Goal: Find contact information: Find contact information

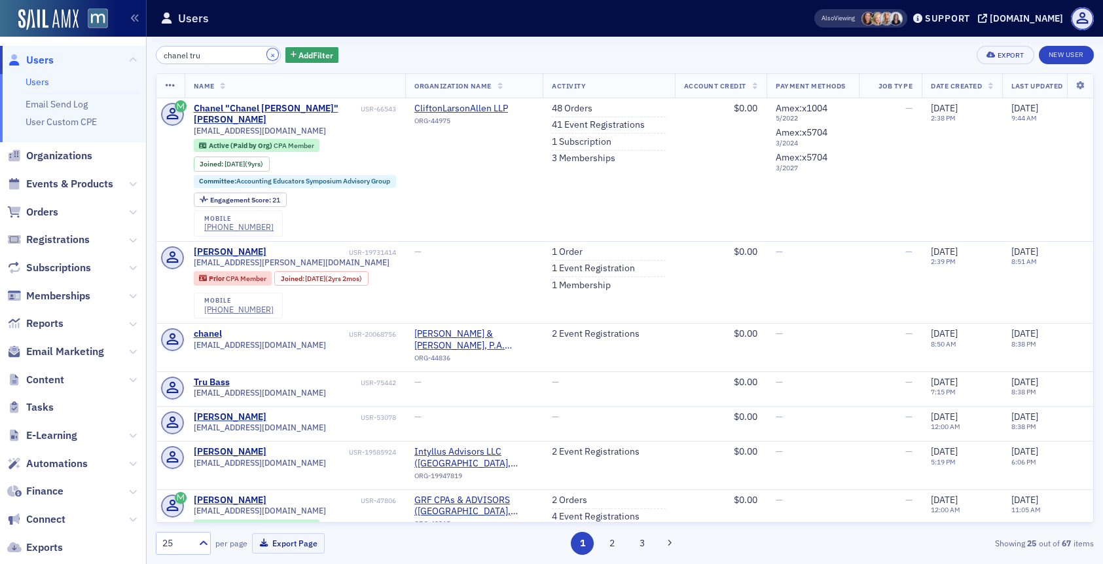
click at [267, 53] on button "×" at bounding box center [273, 54] width 12 height 12
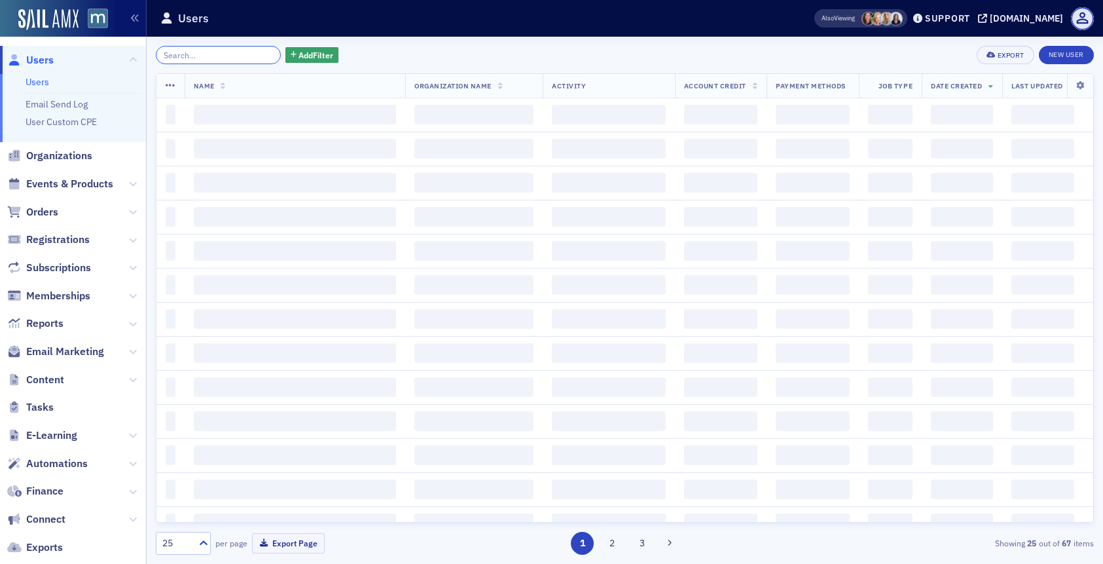
click at [239, 58] on input "search" at bounding box center [218, 55] width 125 height 18
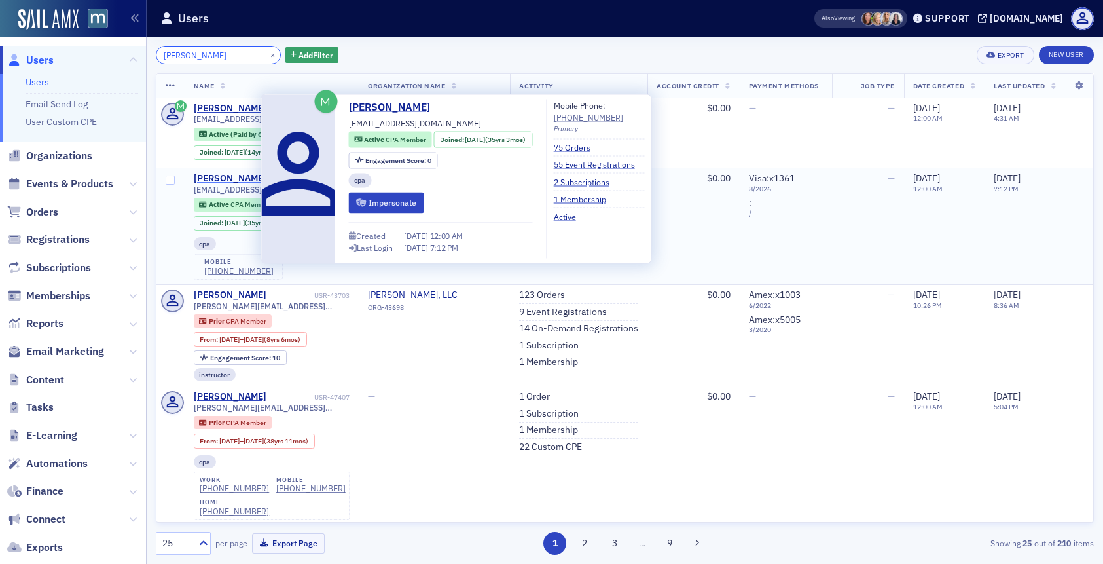
type input "[PERSON_NAME]"
click at [243, 179] on div "[PERSON_NAME]" at bounding box center [230, 179] width 73 height 12
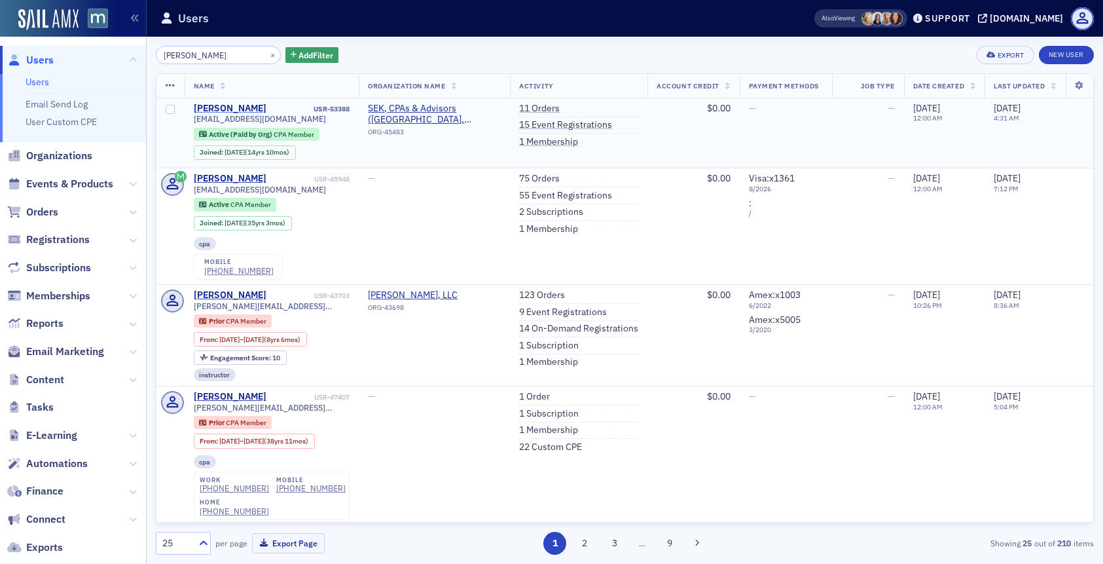
click at [218, 113] on div "[PERSON_NAME] USR-53388 [EMAIL_ADDRESS][DOMAIN_NAME] Active (Paid by Org) CPA M…" at bounding box center [272, 133] width 157 height 61
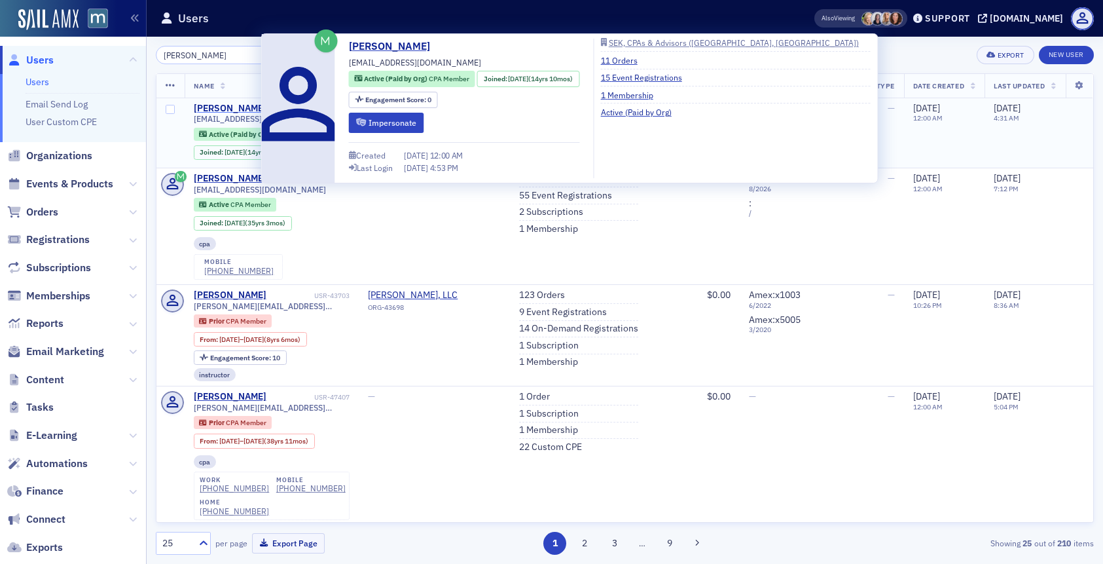
click at [218, 113] on div "[PERSON_NAME]" at bounding box center [230, 109] width 73 height 12
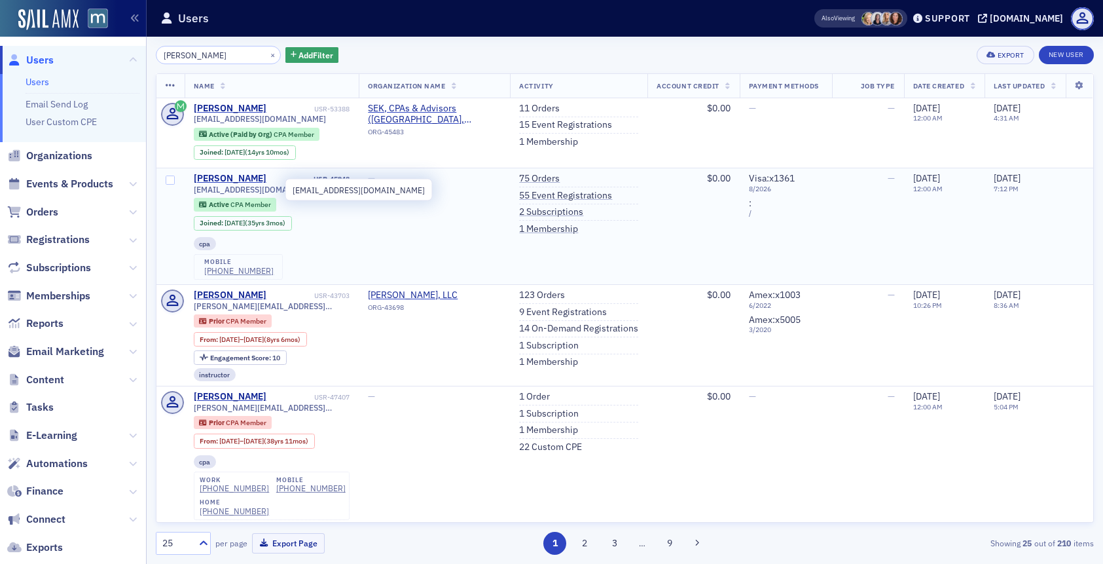
click at [244, 190] on span "[EMAIL_ADDRESS][DOMAIN_NAME]" at bounding box center [260, 190] width 132 height 10
copy div "[EMAIL_ADDRESS][DOMAIN_NAME]"
click at [242, 179] on div "[PERSON_NAME]" at bounding box center [230, 179] width 73 height 12
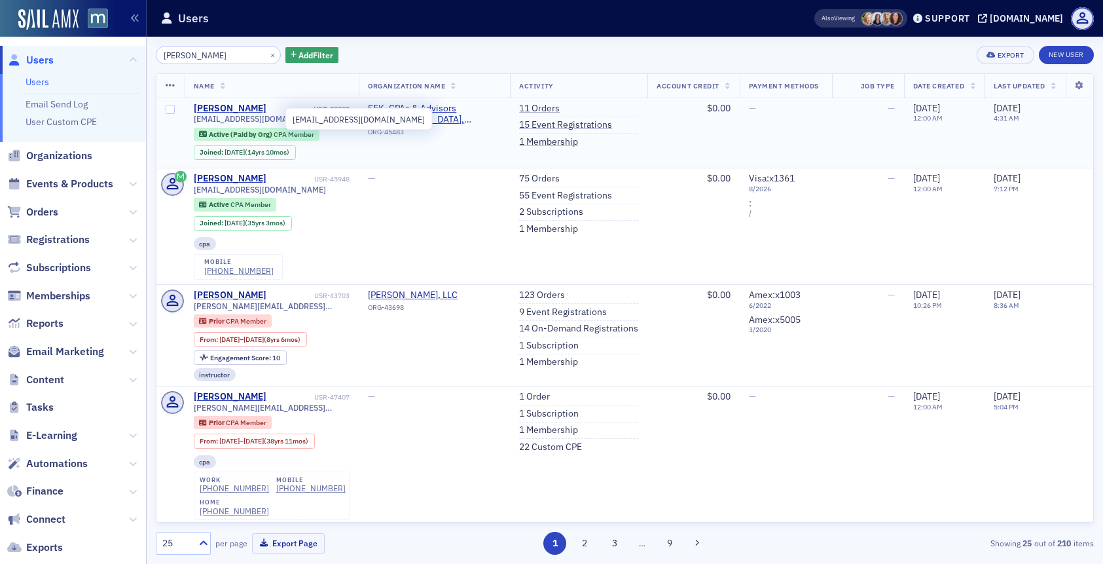
click at [204, 119] on span "[EMAIL_ADDRESS][DOMAIN_NAME]" at bounding box center [260, 119] width 132 height 10
copy div "[EMAIL_ADDRESS][DOMAIN_NAME]"
click at [207, 105] on div "[PERSON_NAME]" at bounding box center [230, 109] width 73 height 12
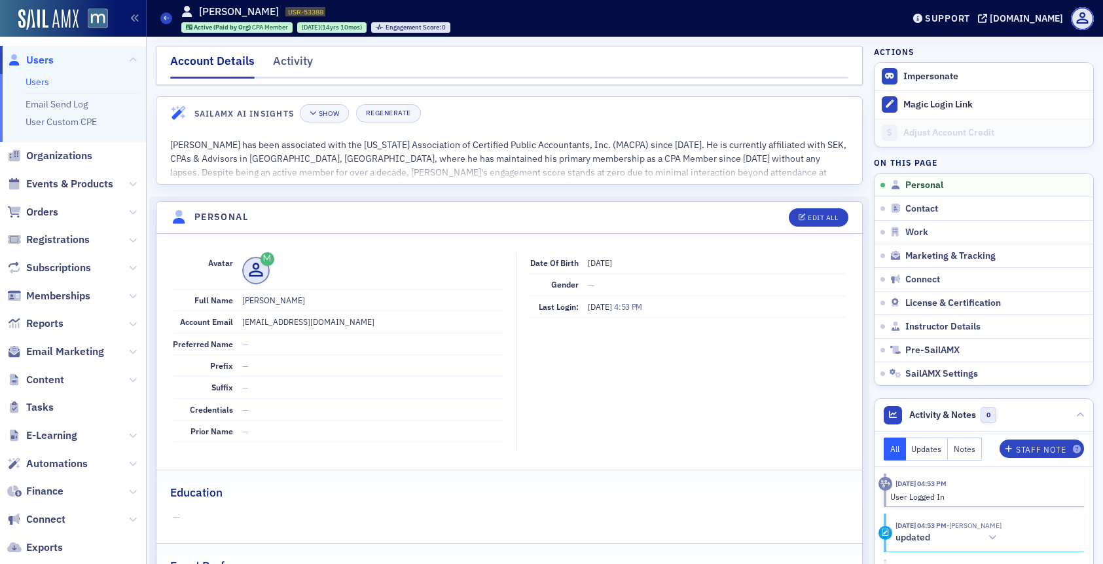
click at [38, 56] on span "Users" at bounding box center [40, 60] width 28 height 14
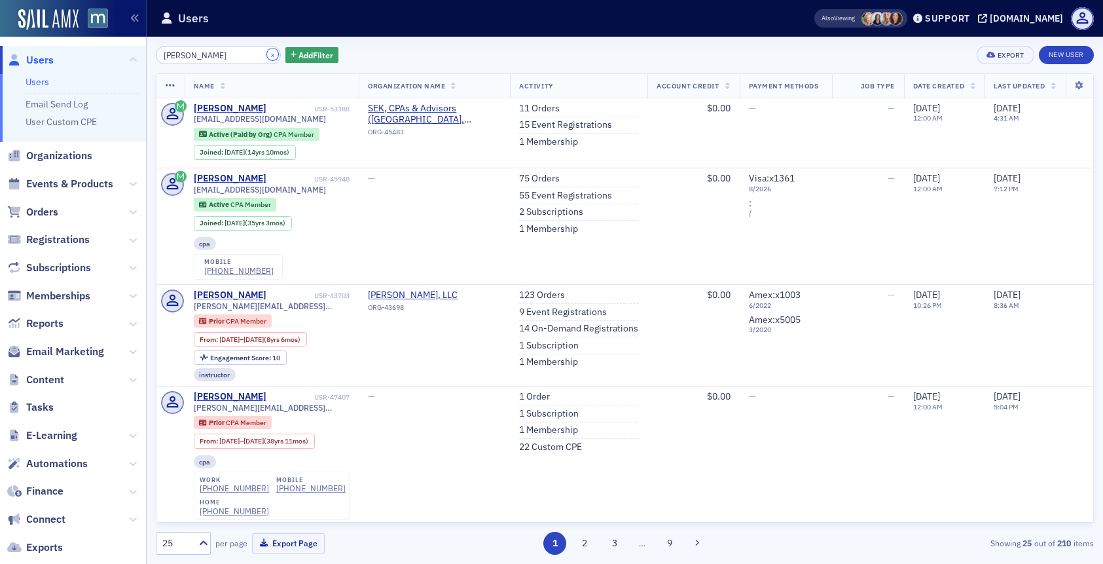
click at [267, 53] on button "×" at bounding box center [273, 54] width 12 height 12
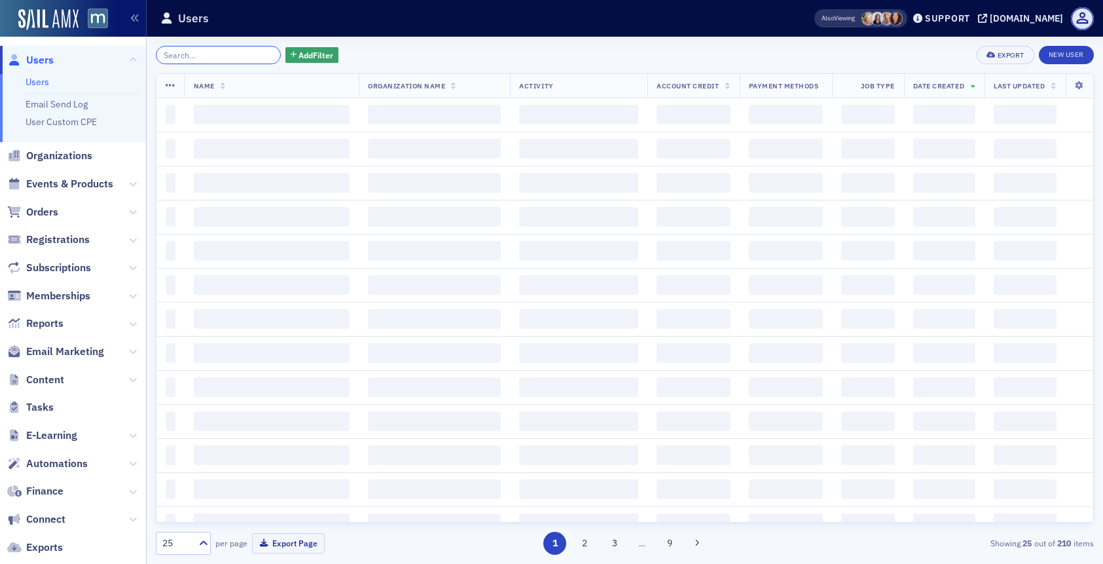
click at [232, 54] on input "search" at bounding box center [218, 55] width 125 height 18
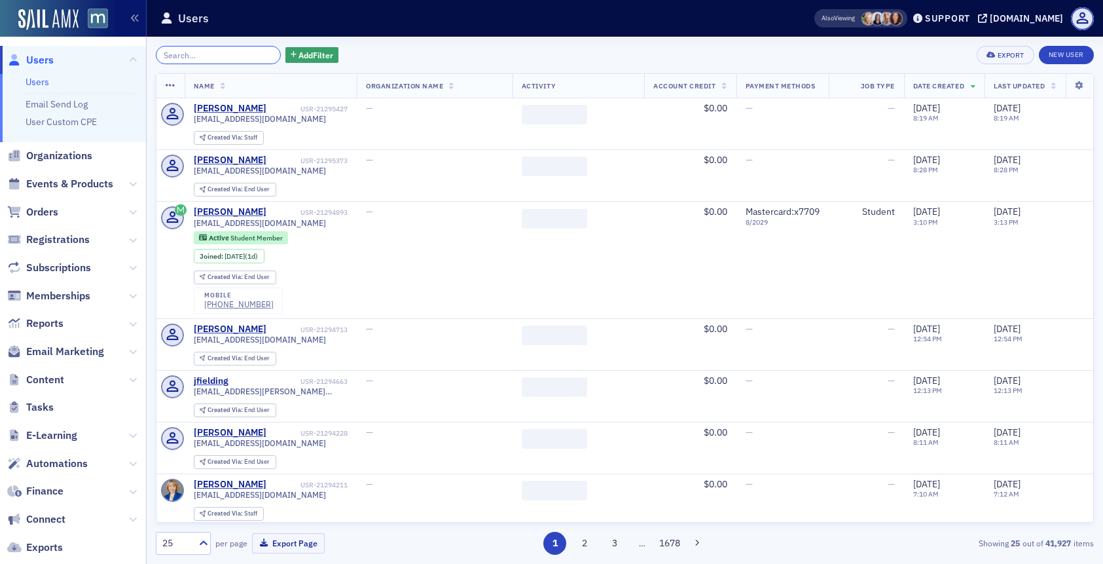
paste input "[PERSON_NAME]"
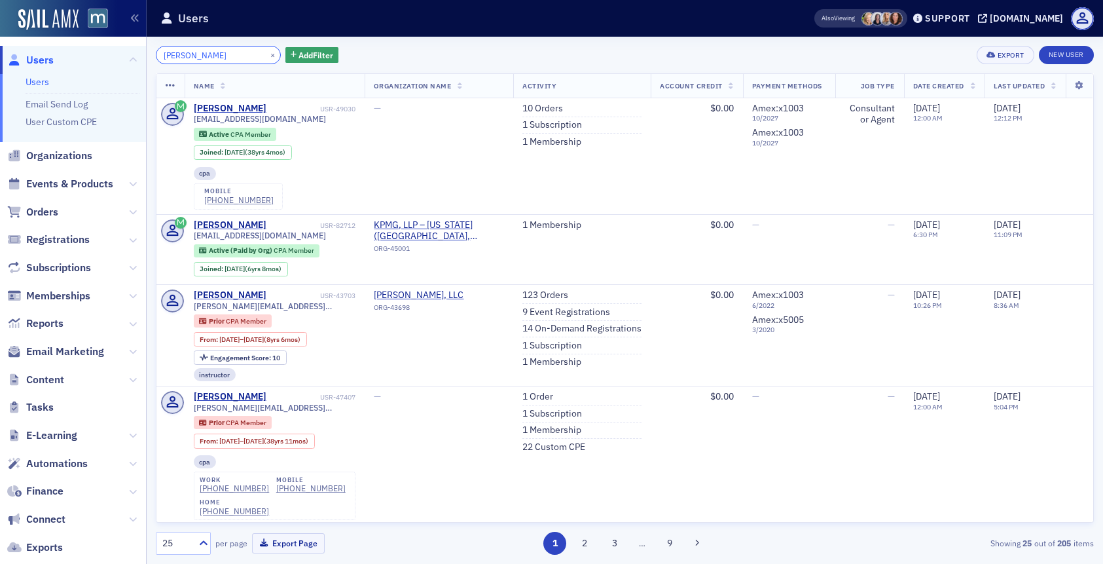
type input "[PERSON_NAME]"
click at [218, 103] on div "[PERSON_NAME]" at bounding box center [230, 109] width 73 height 12
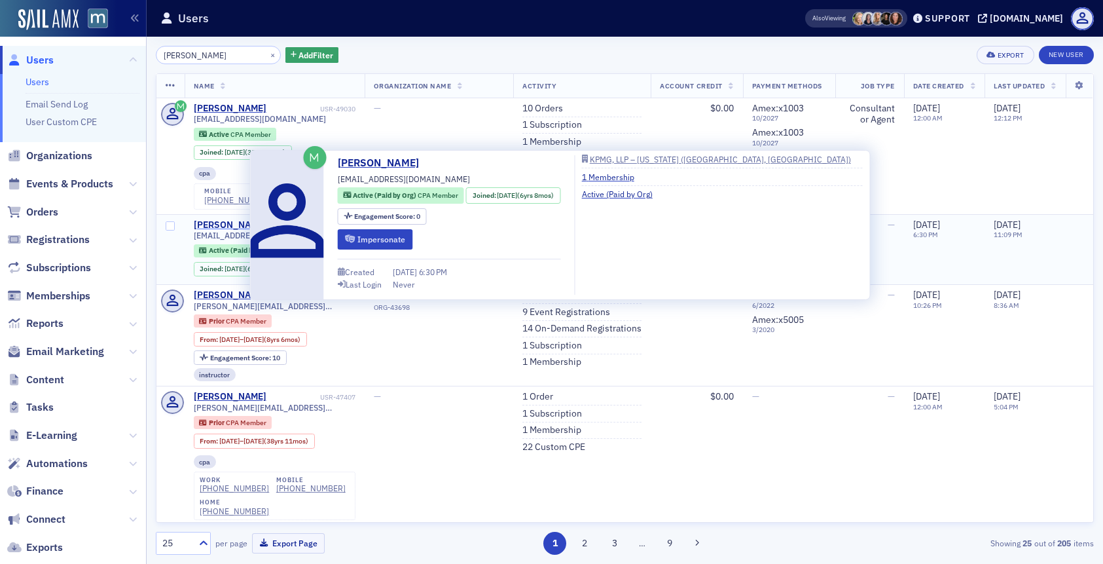
click at [221, 224] on div "[PERSON_NAME]" at bounding box center [230, 225] width 73 height 12
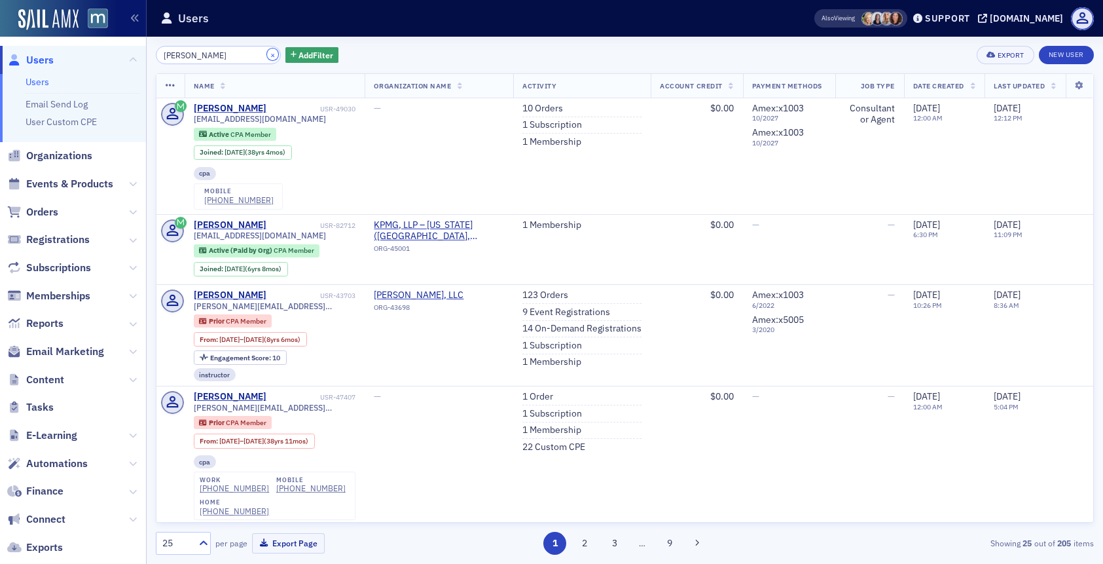
click at [267, 51] on button "×" at bounding box center [273, 54] width 12 height 12
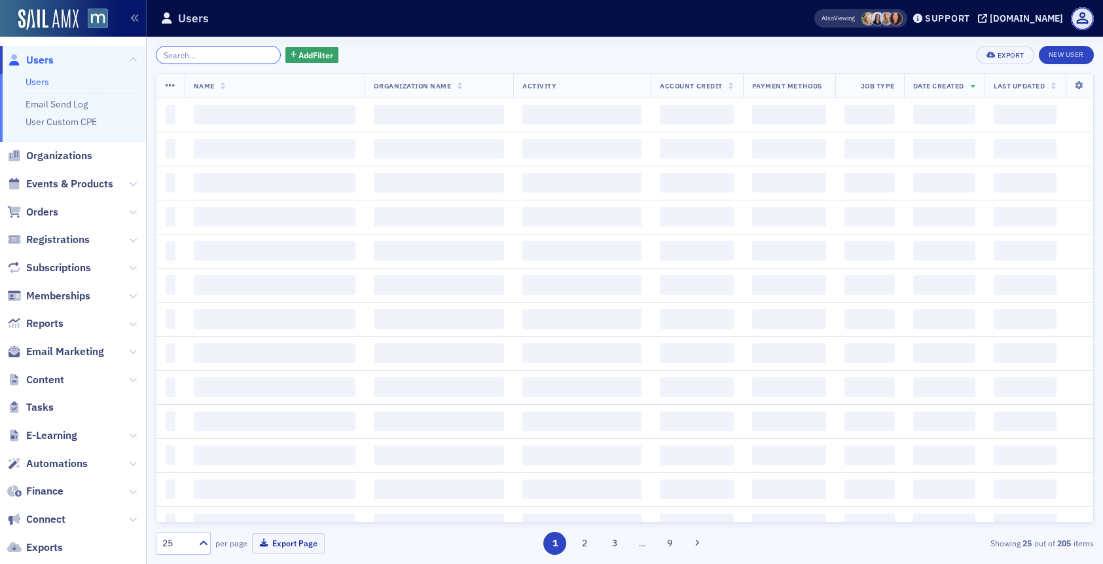
click at [234, 58] on input "search" at bounding box center [218, 55] width 125 height 18
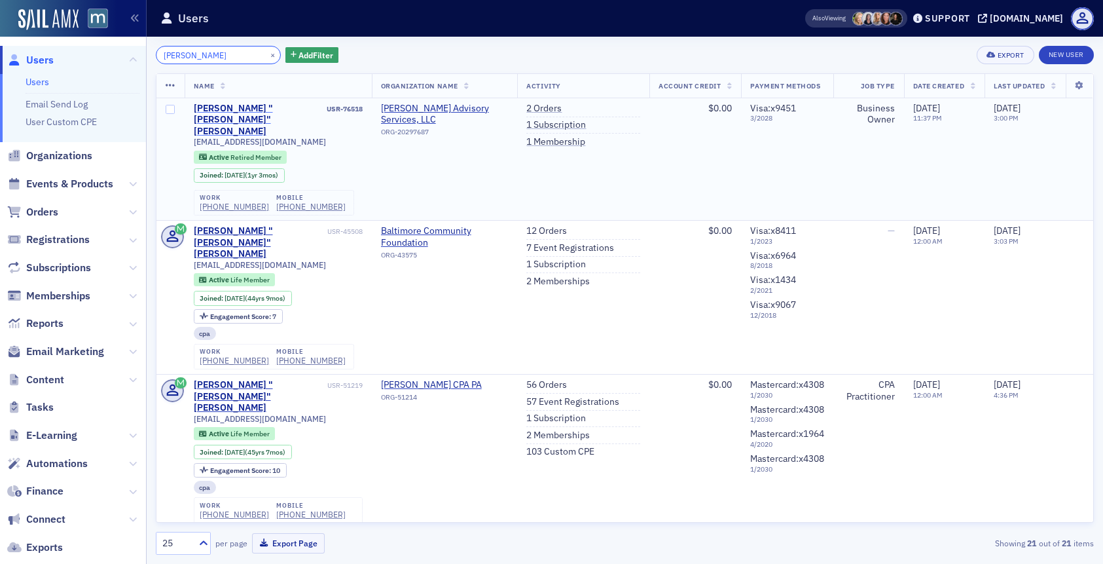
type input "[PERSON_NAME]"
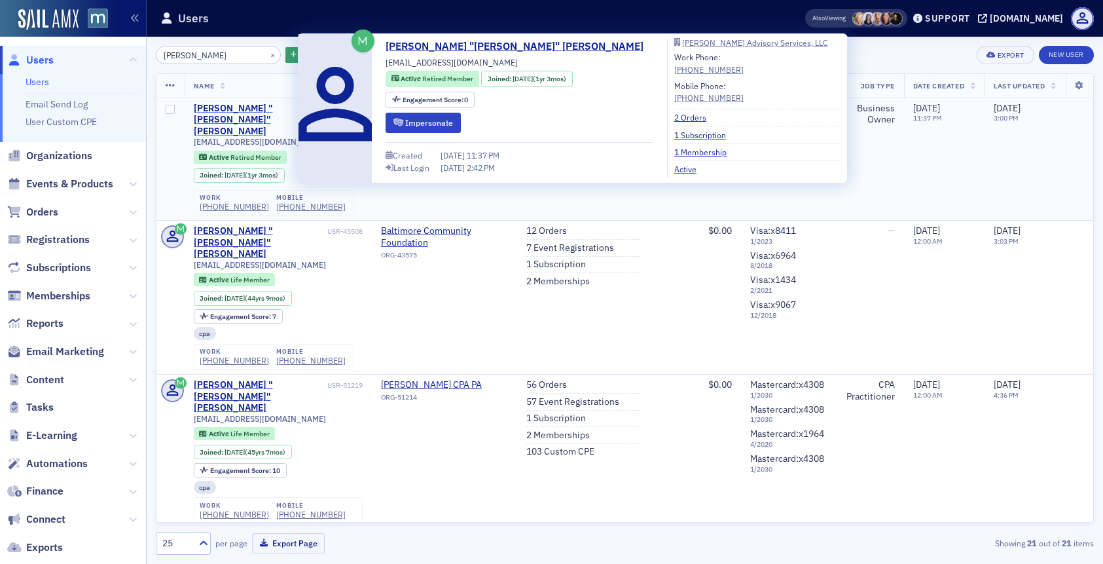
click at [278, 107] on div "[PERSON_NAME] "[PERSON_NAME]" [PERSON_NAME]" at bounding box center [259, 120] width 131 height 35
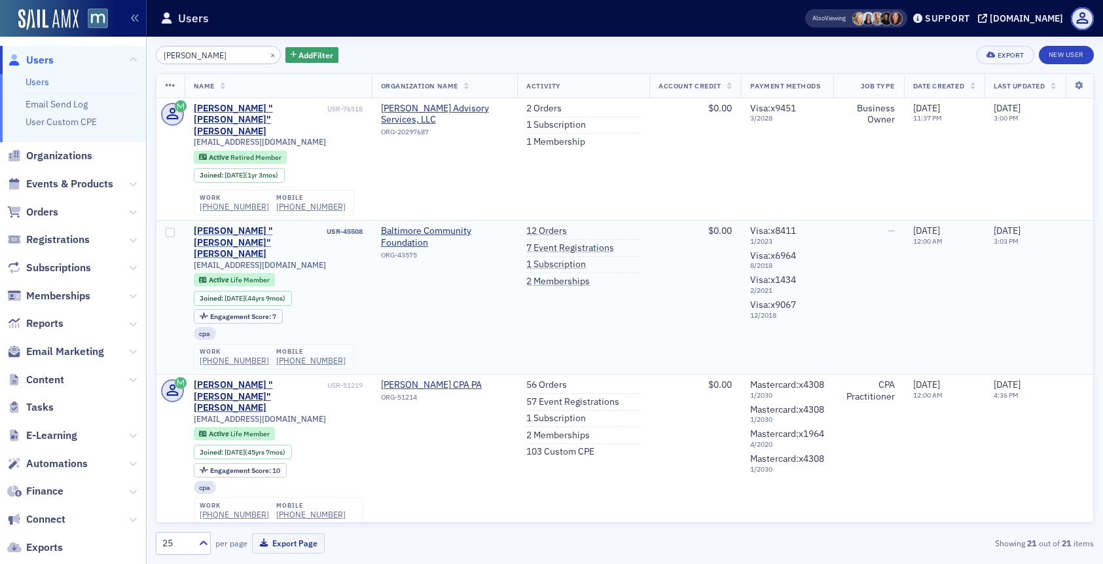
click at [230, 225] on div "[PERSON_NAME] "[PERSON_NAME]" [PERSON_NAME]" at bounding box center [259, 242] width 131 height 35
click at [249, 260] on span "[EMAIL_ADDRESS][DOMAIN_NAME]" at bounding box center [260, 265] width 132 height 10
copy div "[EMAIL_ADDRESS][DOMAIN_NAME]"
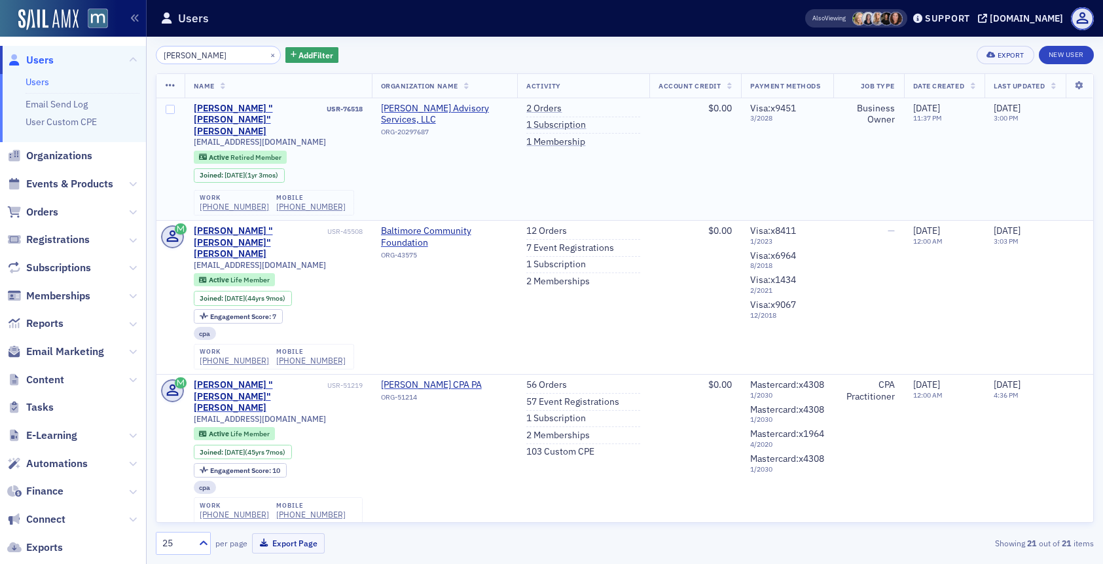
click at [230, 137] on span "[EMAIL_ADDRESS][DOMAIN_NAME]" at bounding box center [260, 142] width 132 height 10
copy div "[EMAIL_ADDRESS][DOMAIN_NAME]"
click at [267, 54] on button "×" at bounding box center [273, 54] width 12 height 12
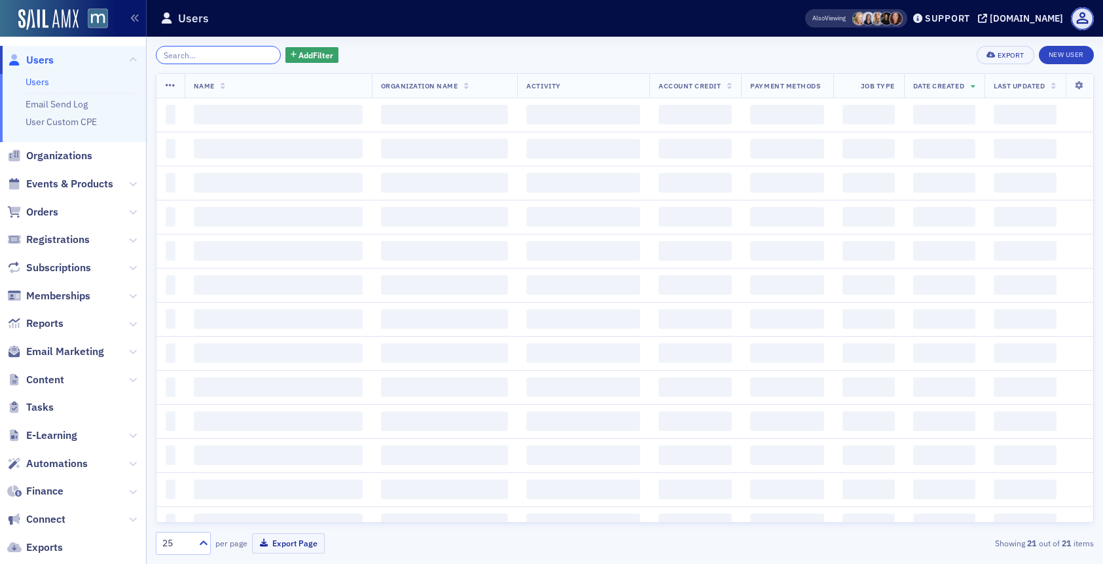
click at [242, 55] on input "search" at bounding box center [218, 55] width 125 height 18
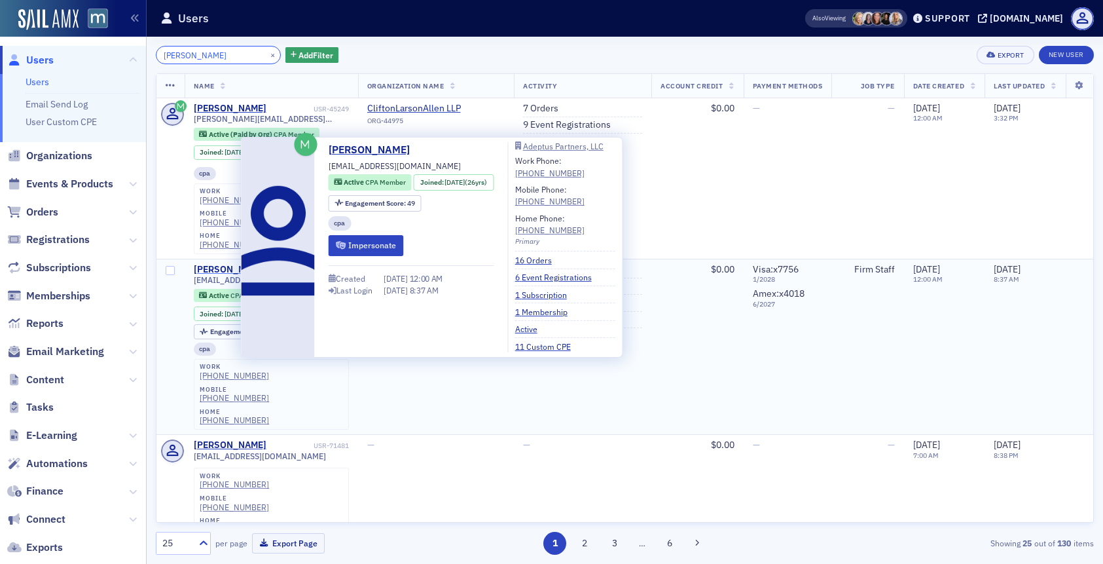
type input "[PERSON_NAME]"
click at [223, 264] on div "[PERSON_NAME]" at bounding box center [230, 270] width 73 height 12
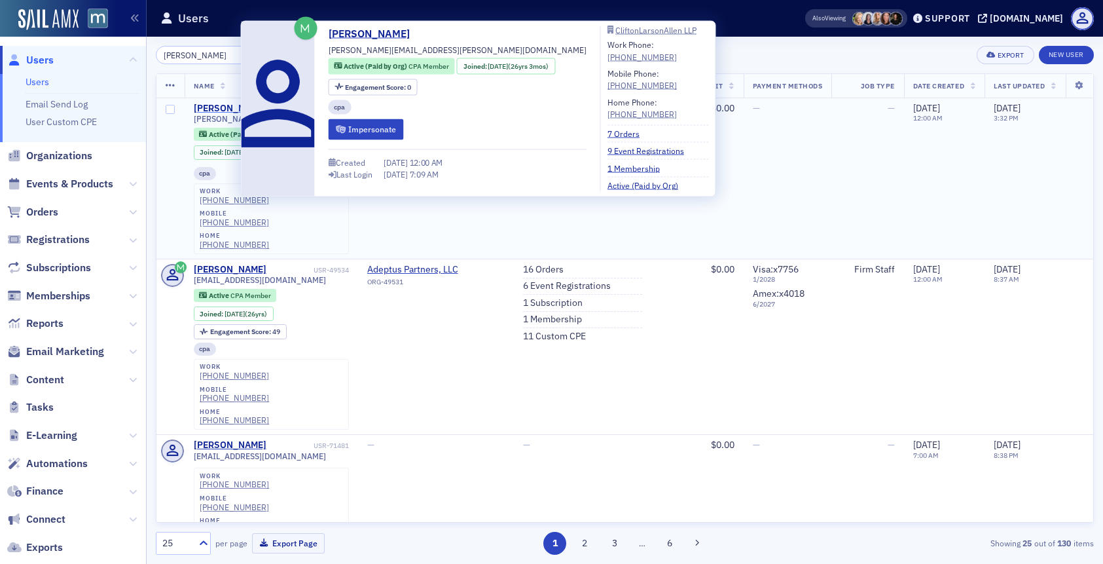
click at [225, 103] on div "[PERSON_NAME]" at bounding box center [230, 109] width 73 height 12
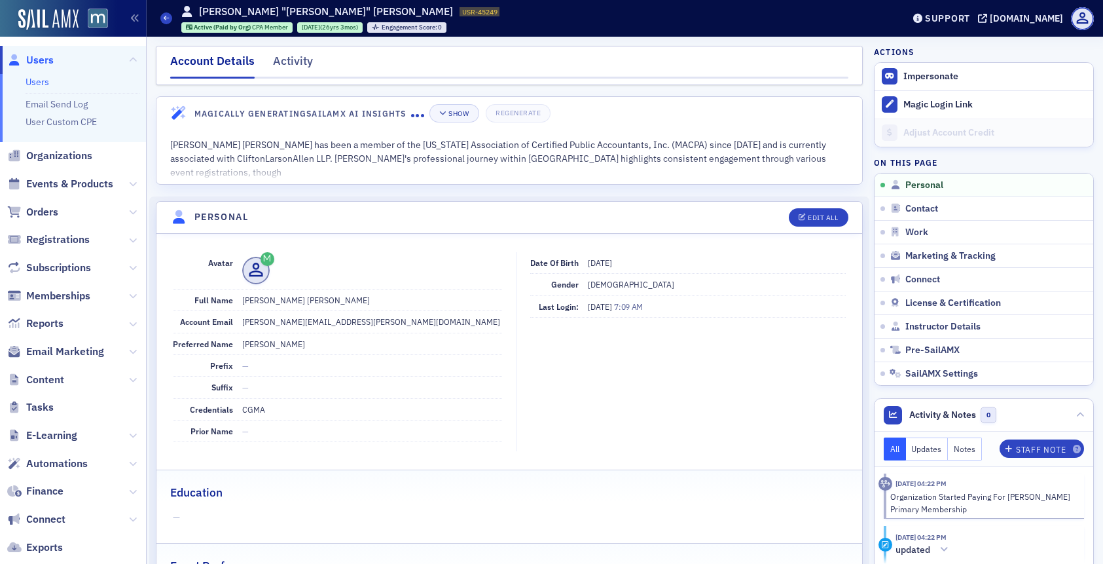
click at [287, 319] on dd "[PERSON_NAME][EMAIL_ADDRESS][PERSON_NAME][DOMAIN_NAME]" at bounding box center [372, 321] width 261 height 21
copy dd "[PERSON_NAME][EMAIL_ADDRESS][PERSON_NAME][DOMAIN_NAME]"
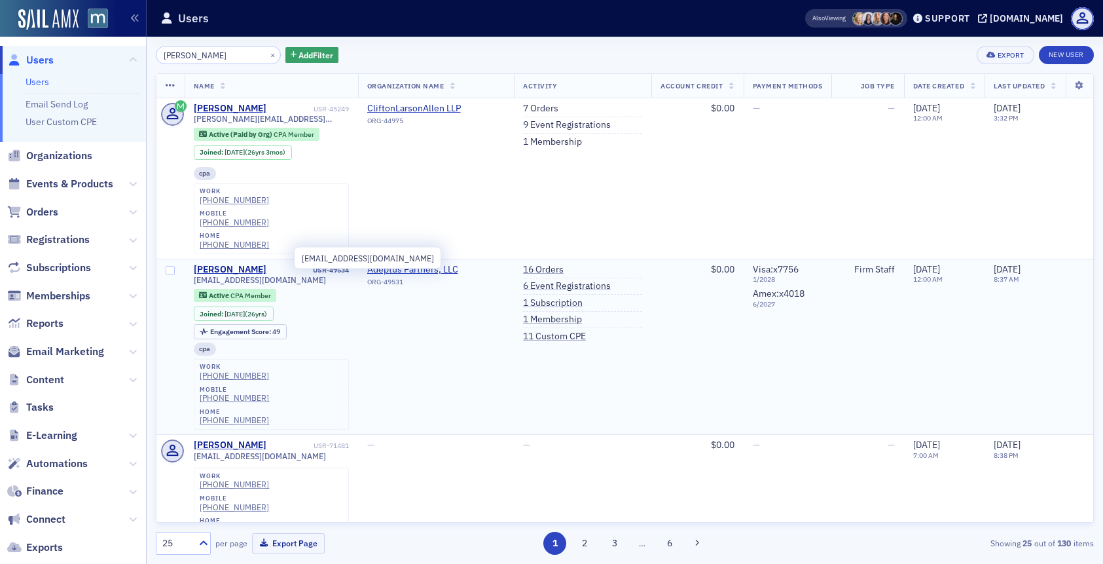
click at [244, 275] on span "[EMAIL_ADDRESS][DOMAIN_NAME]" at bounding box center [260, 280] width 132 height 10
copy div "[EMAIL_ADDRESS][DOMAIN_NAME]"
click at [224, 264] on div "[PERSON_NAME]" at bounding box center [230, 270] width 73 height 12
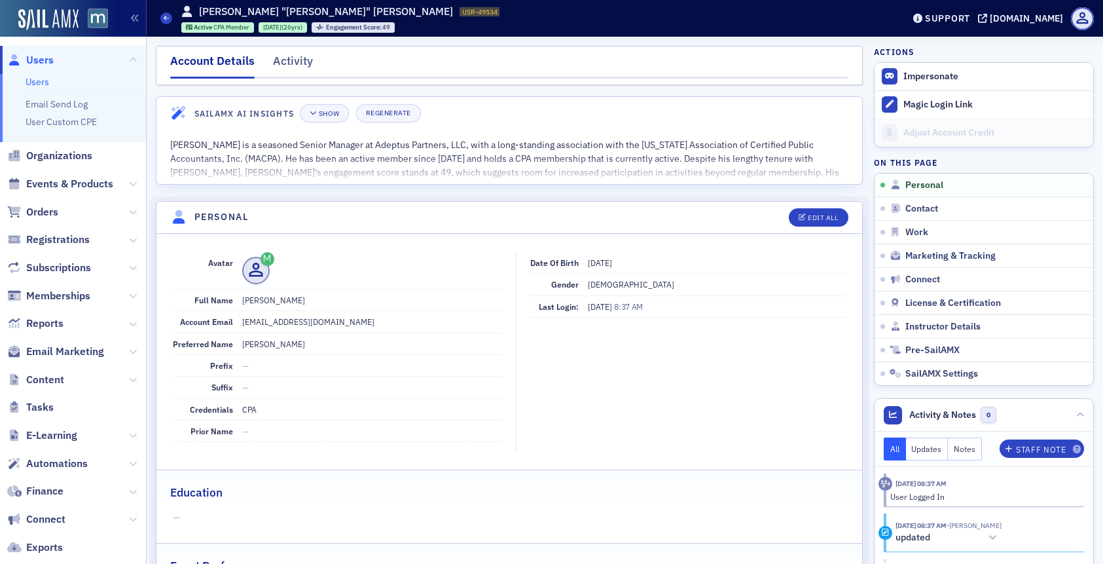
click at [37, 54] on span "Users" at bounding box center [40, 60] width 28 height 14
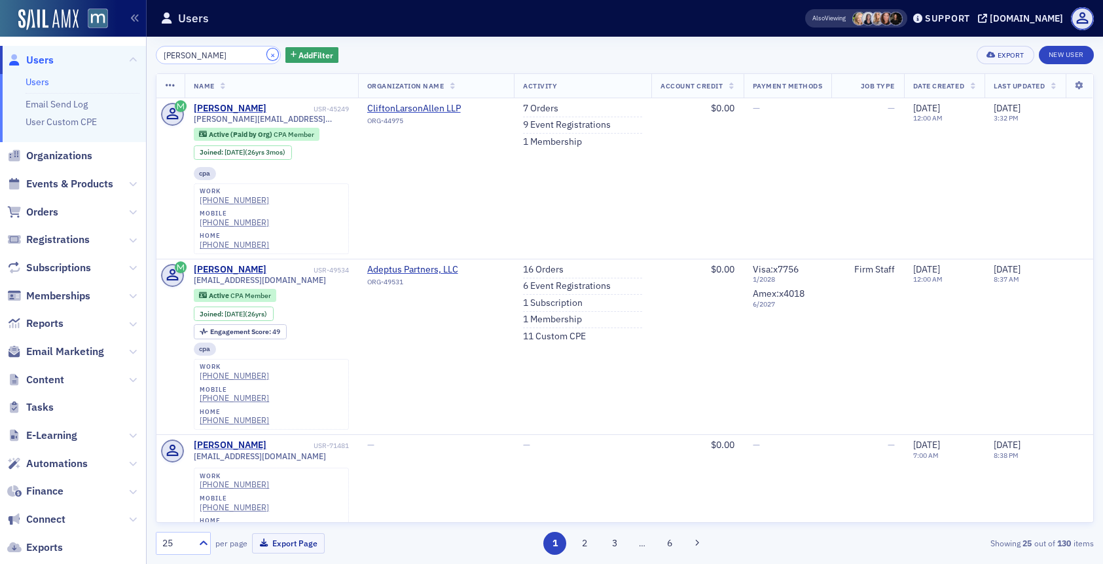
click at [267, 54] on button "×" at bounding box center [273, 54] width 12 height 12
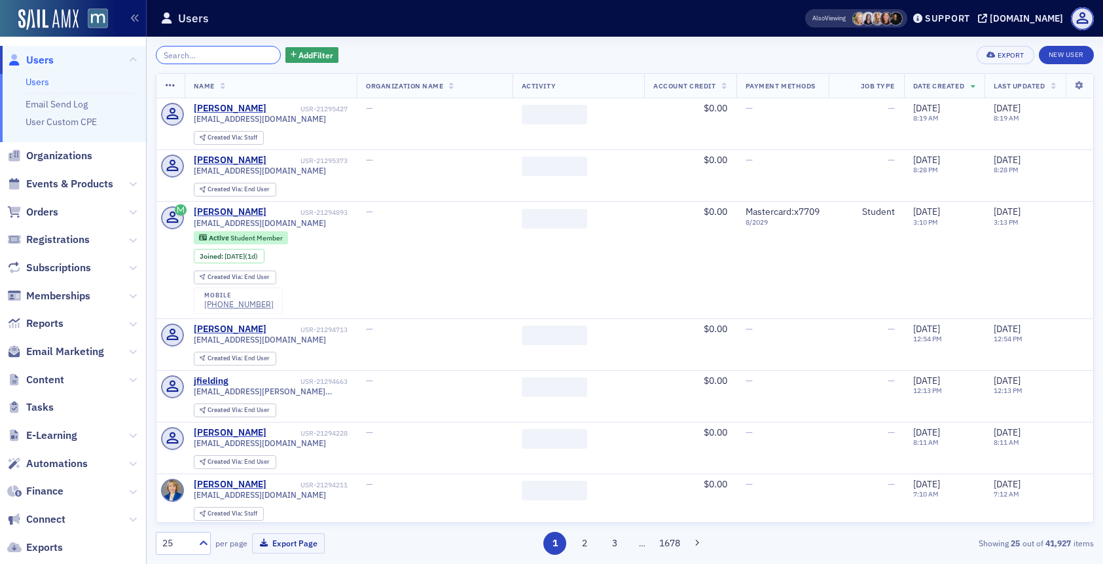
click at [231, 56] on input "search" at bounding box center [218, 55] width 125 height 18
paste input "[PERSON_NAME]"
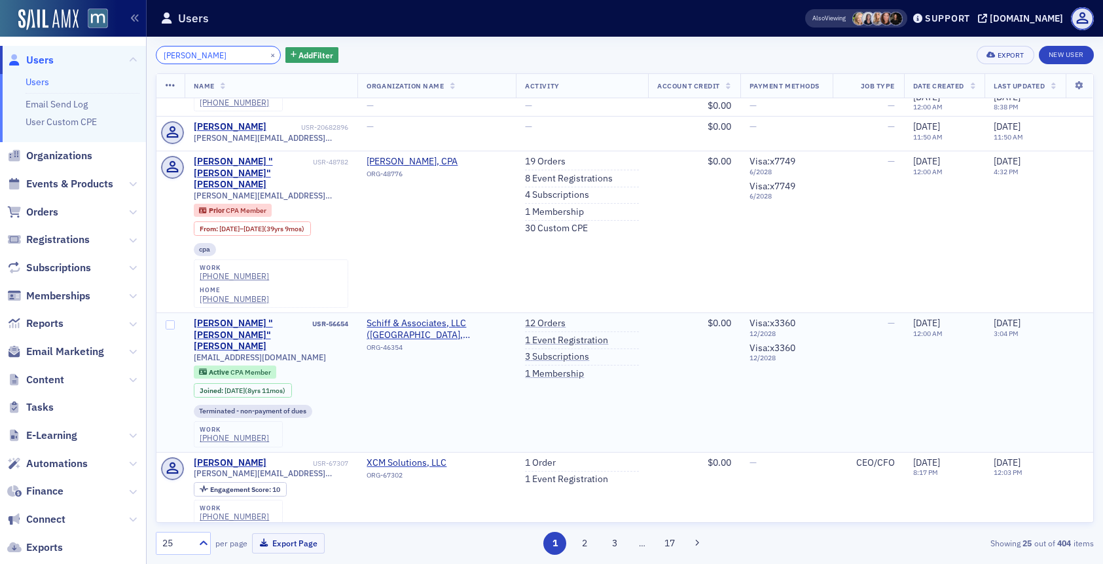
scroll to position [67, 0]
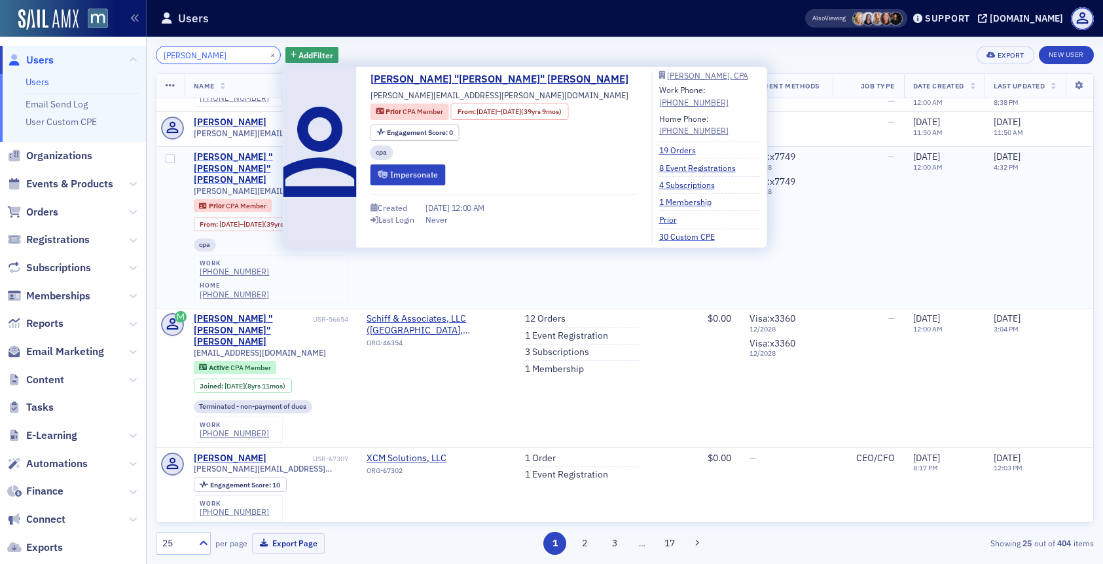
type input "[PERSON_NAME]"
click at [260, 158] on div "[PERSON_NAME] "[PERSON_NAME]" [PERSON_NAME]" at bounding box center [252, 168] width 117 height 35
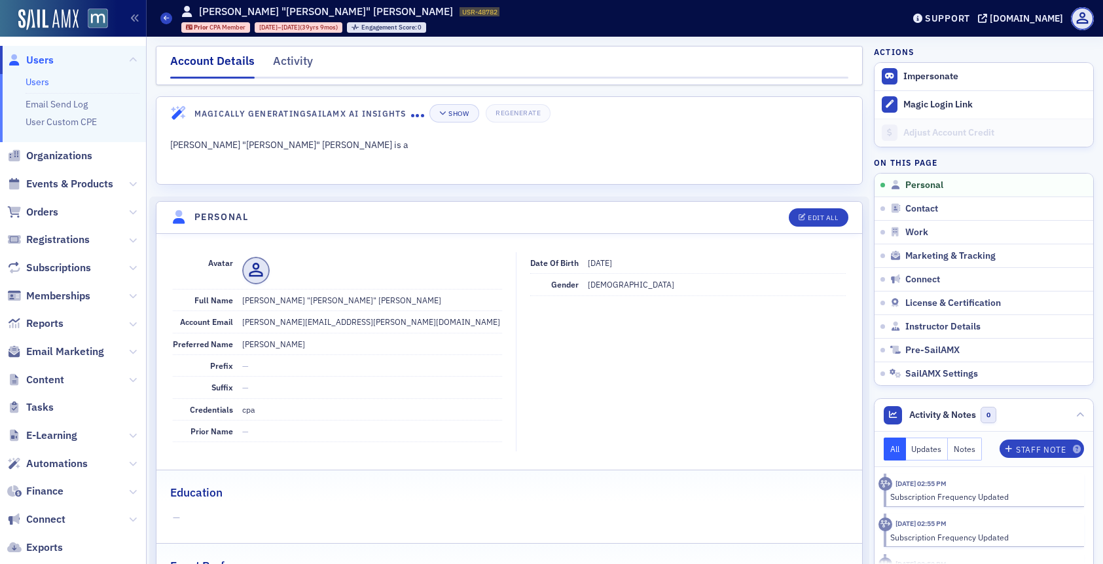
click at [40, 57] on span "Users" at bounding box center [40, 60] width 28 height 14
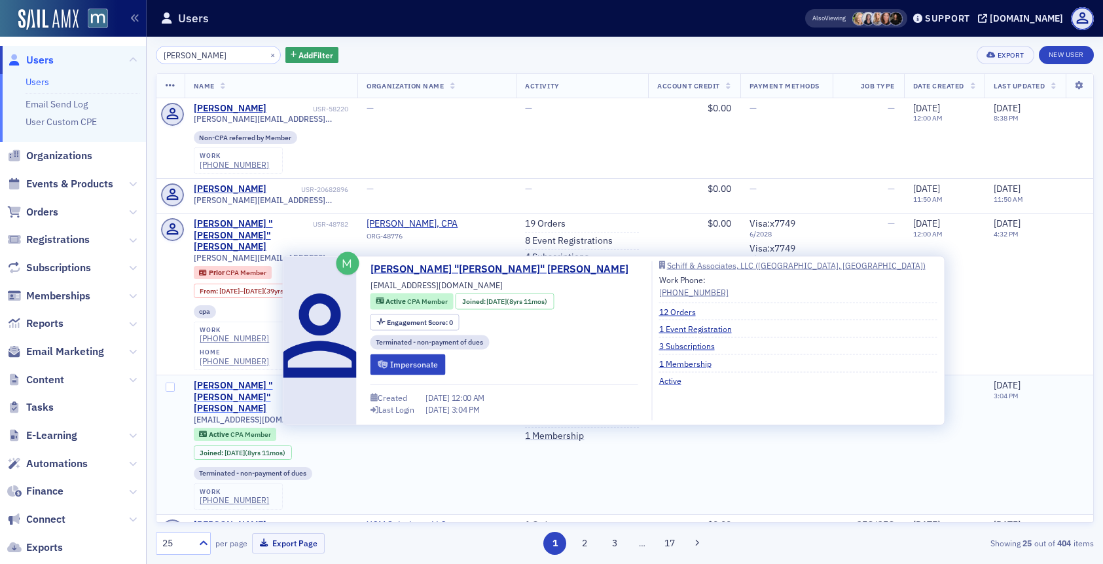
click at [252, 380] on div "[PERSON_NAME] "[PERSON_NAME]" [PERSON_NAME]" at bounding box center [252, 397] width 117 height 35
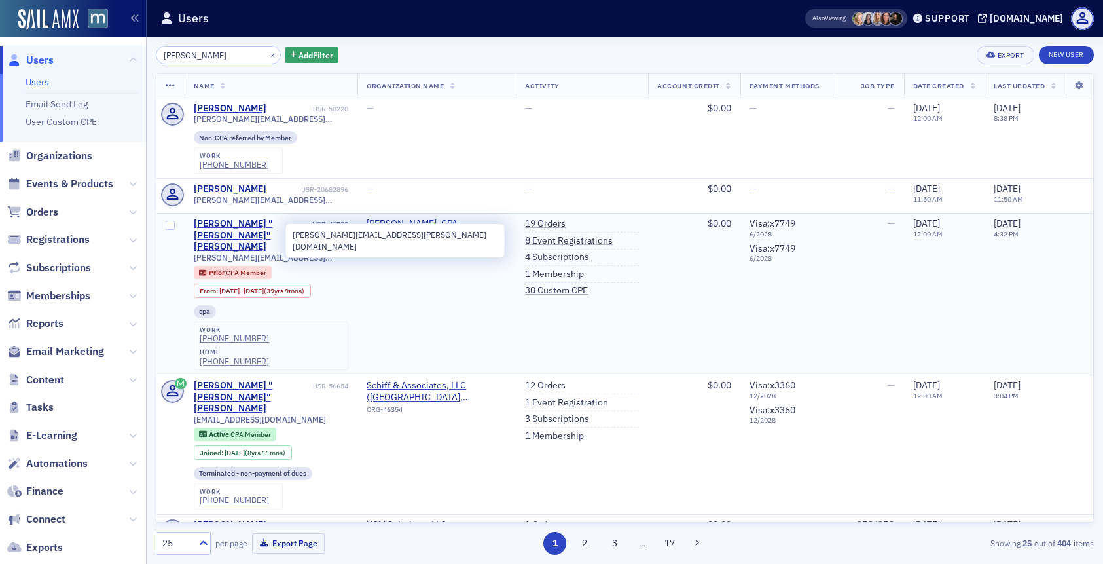
click at [213, 253] on span "[PERSON_NAME][EMAIL_ADDRESS][PERSON_NAME][DOMAIN_NAME]" at bounding box center [271, 258] width 155 height 10
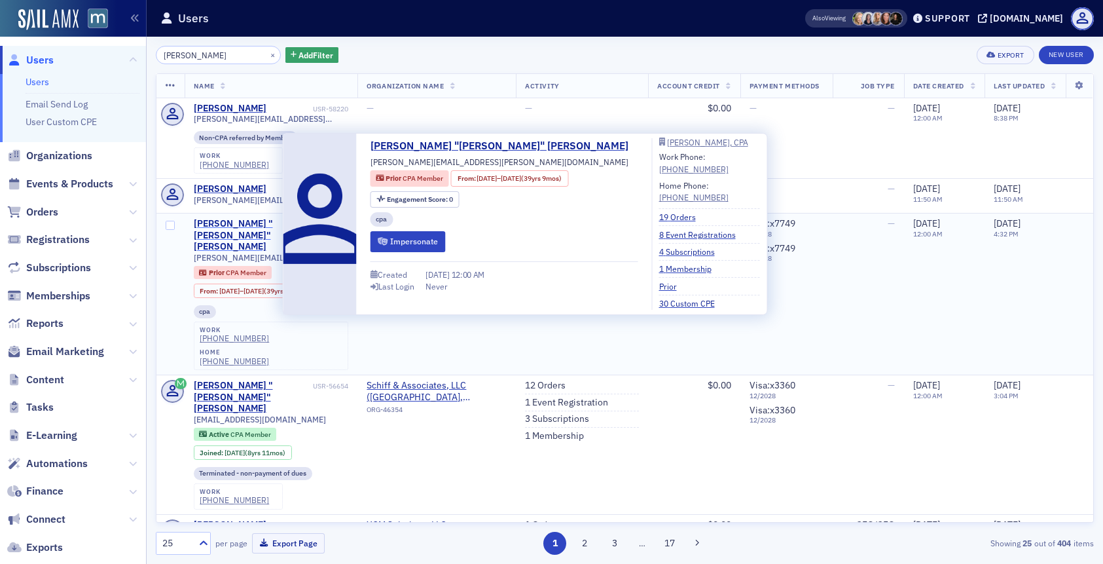
click at [215, 226] on div "[PERSON_NAME] "[PERSON_NAME]" [PERSON_NAME]" at bounding box center [252, 235] width 117 height 35
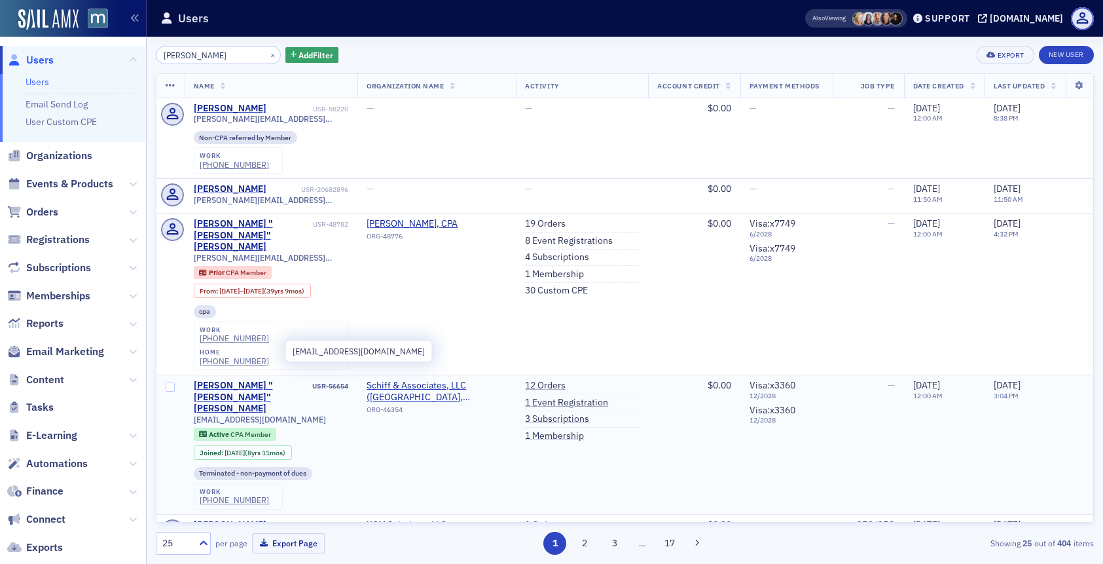
click at [252, 415] on span "[EMAIL_ADDRESS][DOMAIN_NAME]" at bounding box center [260, 420] width 132 height 10
copy div "[EMAIL_ADDRESS][DOMAIN_NAME]"
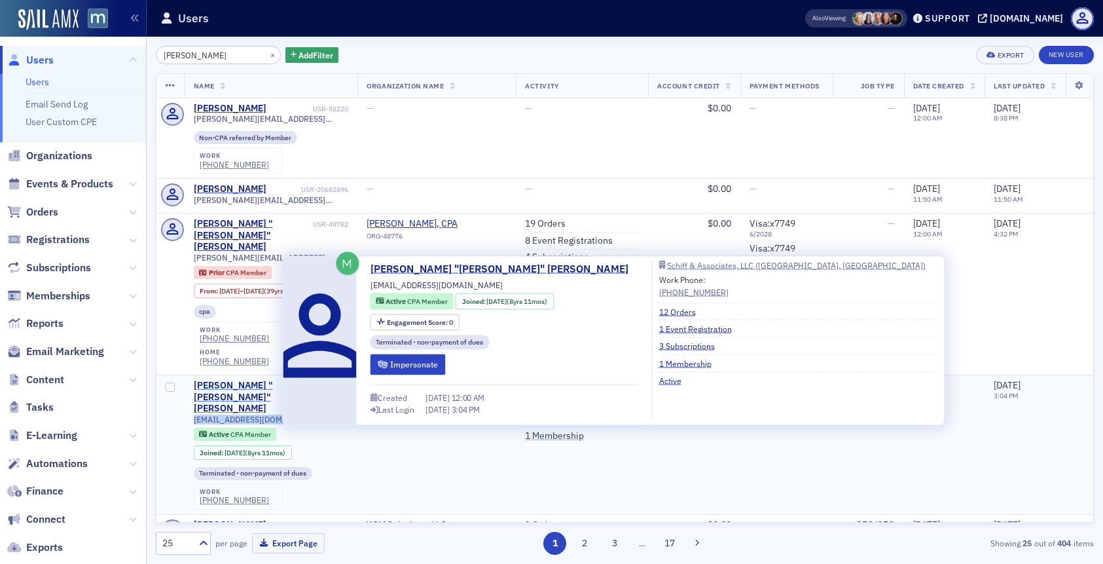
click at [232, 380] on div "[PERSON_NAME] "[PERSON_NAME]" [PERSON_NAME]" at bounding box center [252, 397] width 117 height 35
